Goal: Information Seeking & Learning: Learn about a topic

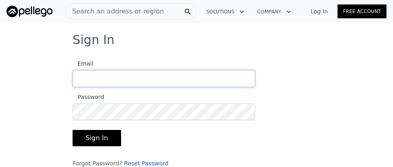
type input "[EMAIL_ADDRESS][DOMAIN_NAME]"
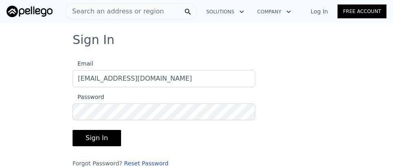
click at [104, 142] on button "Sign In" at bounding box center [97, 138] width 49 height 16
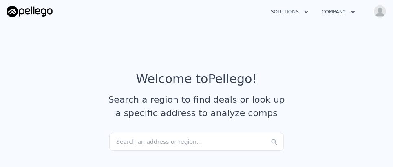
checkbox input "true"
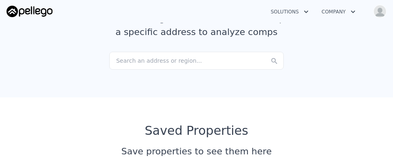
scroll to position [82, 0]
click at [153, 60] on div "Search an address or region..." at bounding box center [196, 60] width 175 height 18
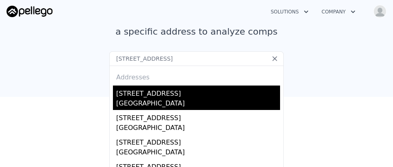
type input "[STREET_ADDRESS]"
click at [150, 96] on div "[STREET_ADDRESS]" at bounding box center [198, 92] width 164 height 13
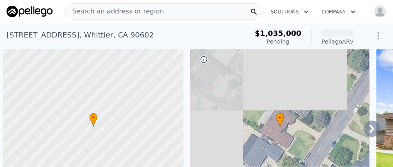
scroll to position [0, 3]
